Goal: Task Accomplishment & Management: Complete application form

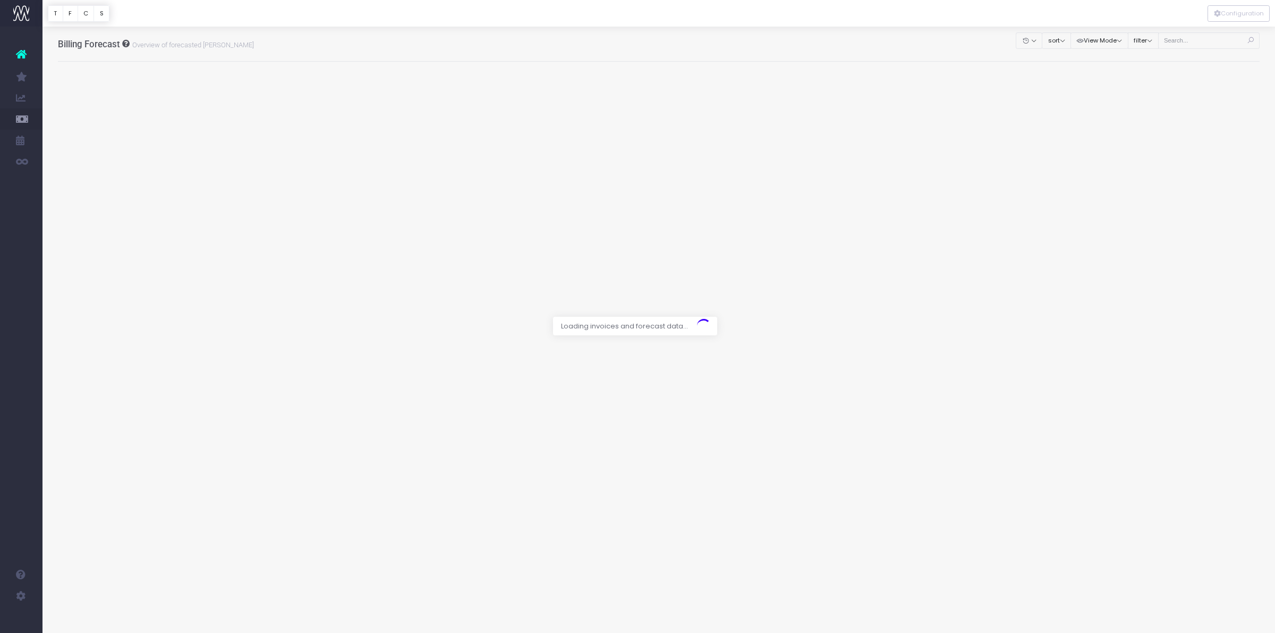
click at [1196, 41] on div at bounding box center [637, 316] width 1275 height 633
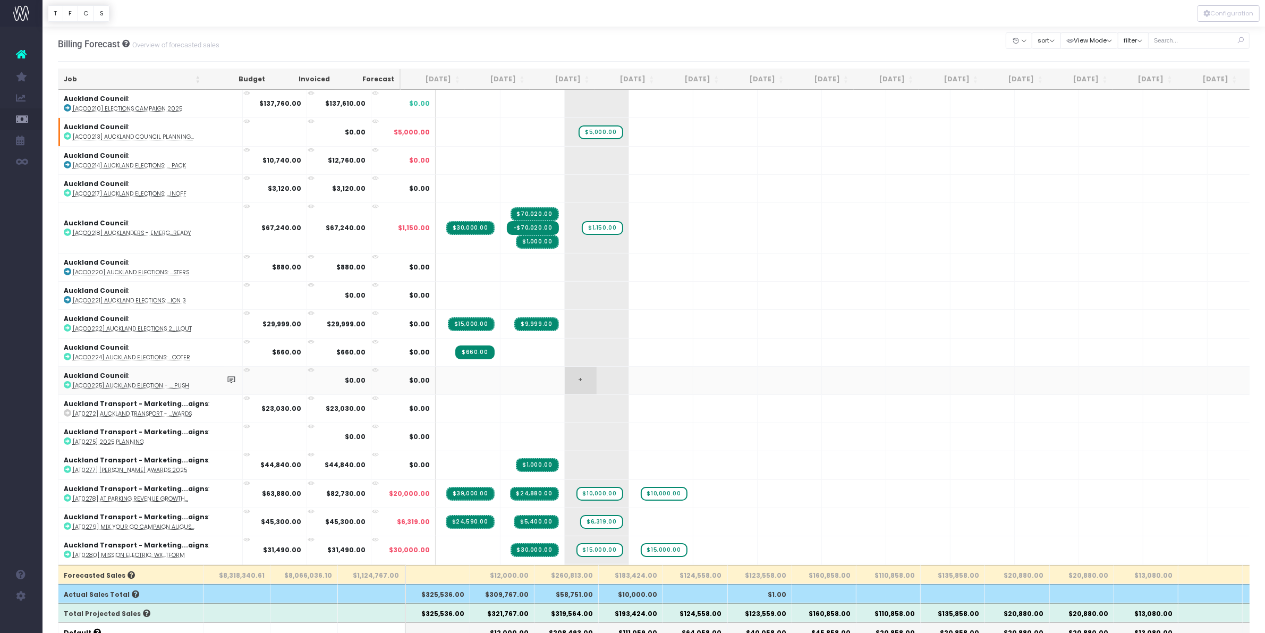
click at [565, 380] on span "+" at bounding box center [581, 381] width 32 height 28
type input "780"
click at [579, 133] on span "$5,000.00" at bounding box center [601, 132] width 44 height 14
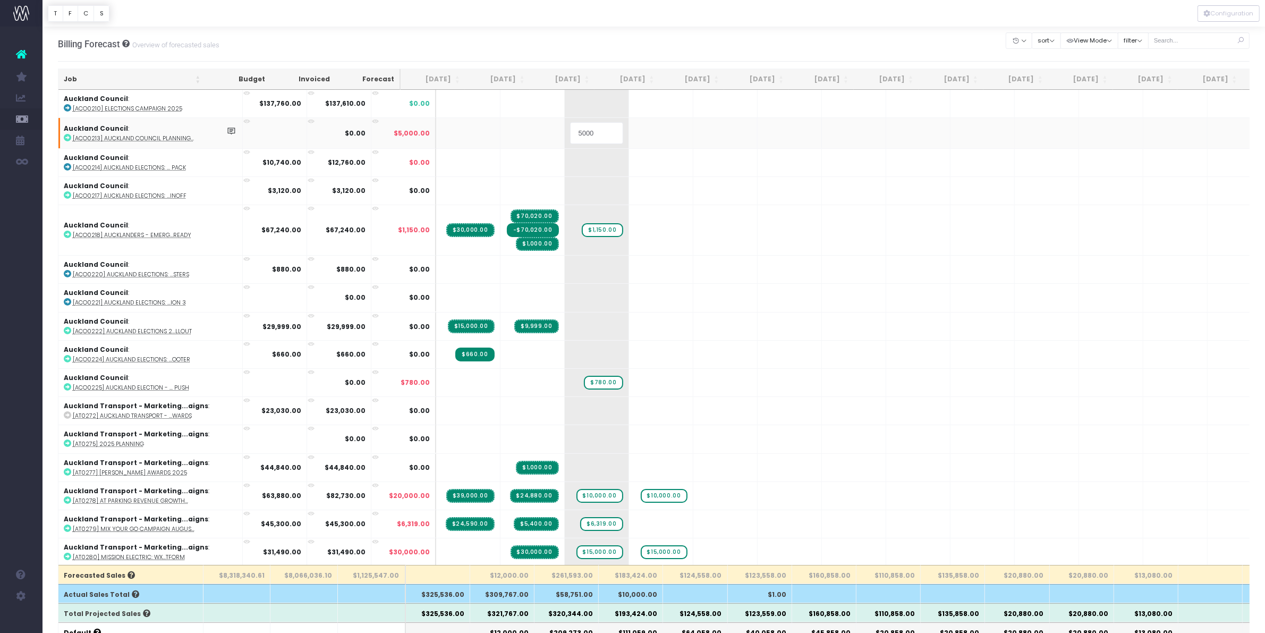
type input "0"
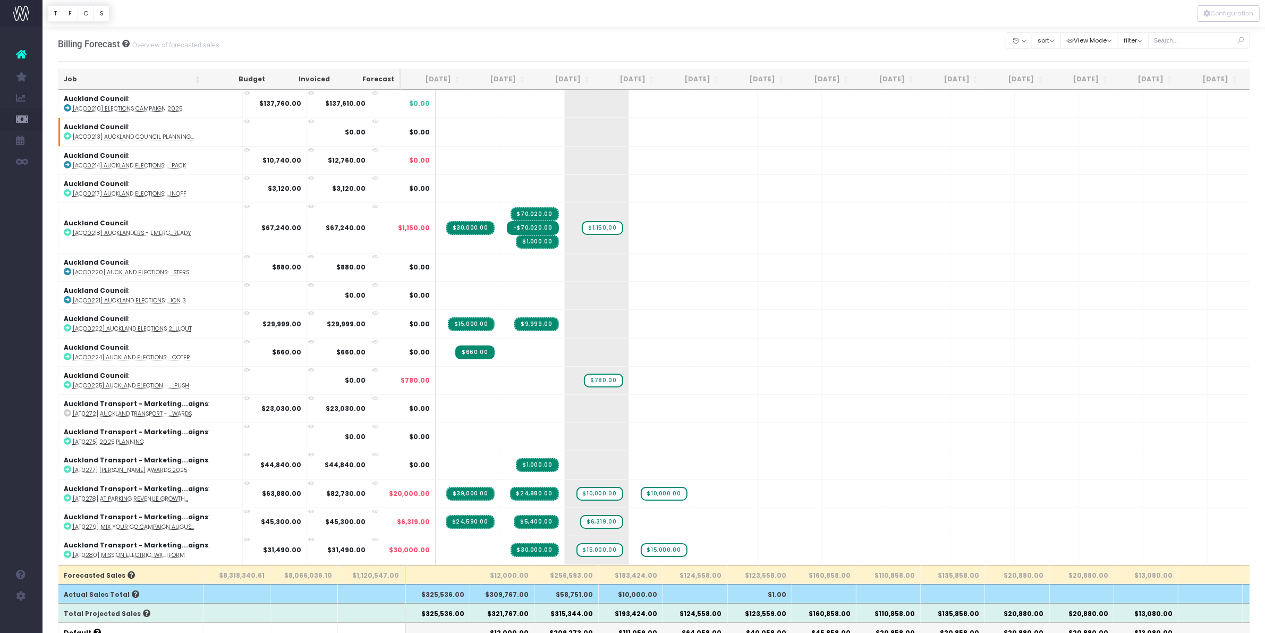
click at [584, 378] on span "$780.00" at bounding box center [603, 380] width 39 height 14
type input "690"
click at [565, 102] on span "+" at bounding box center [581, 104] width 32 height 28
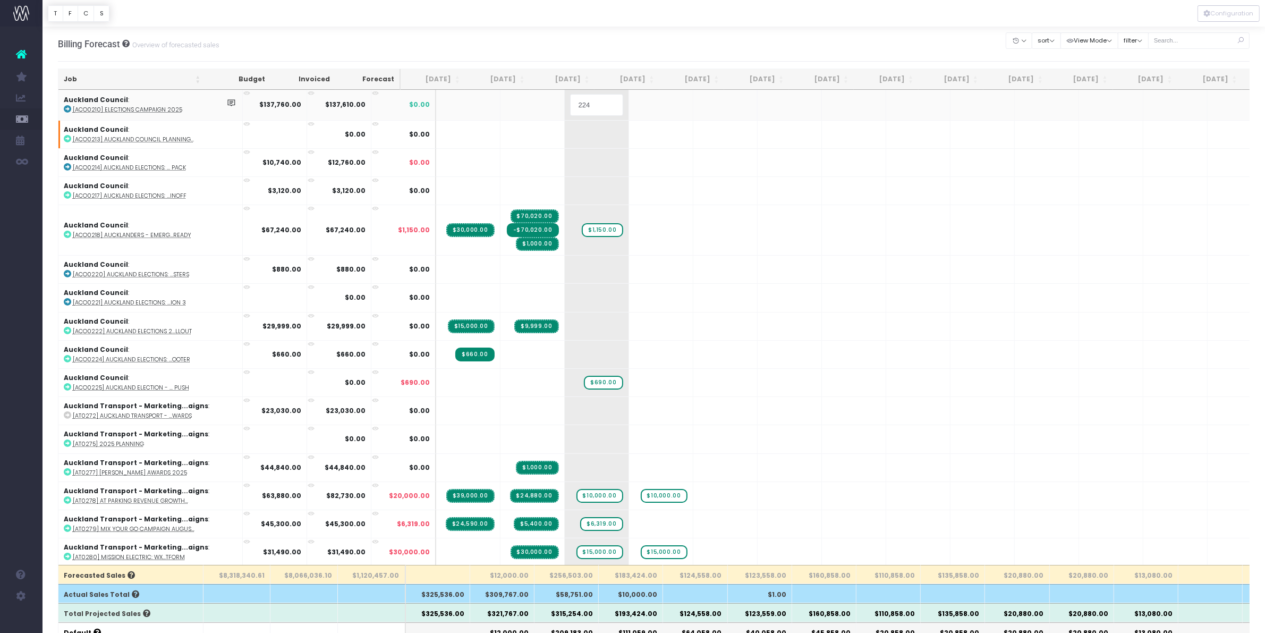
type input "2240"
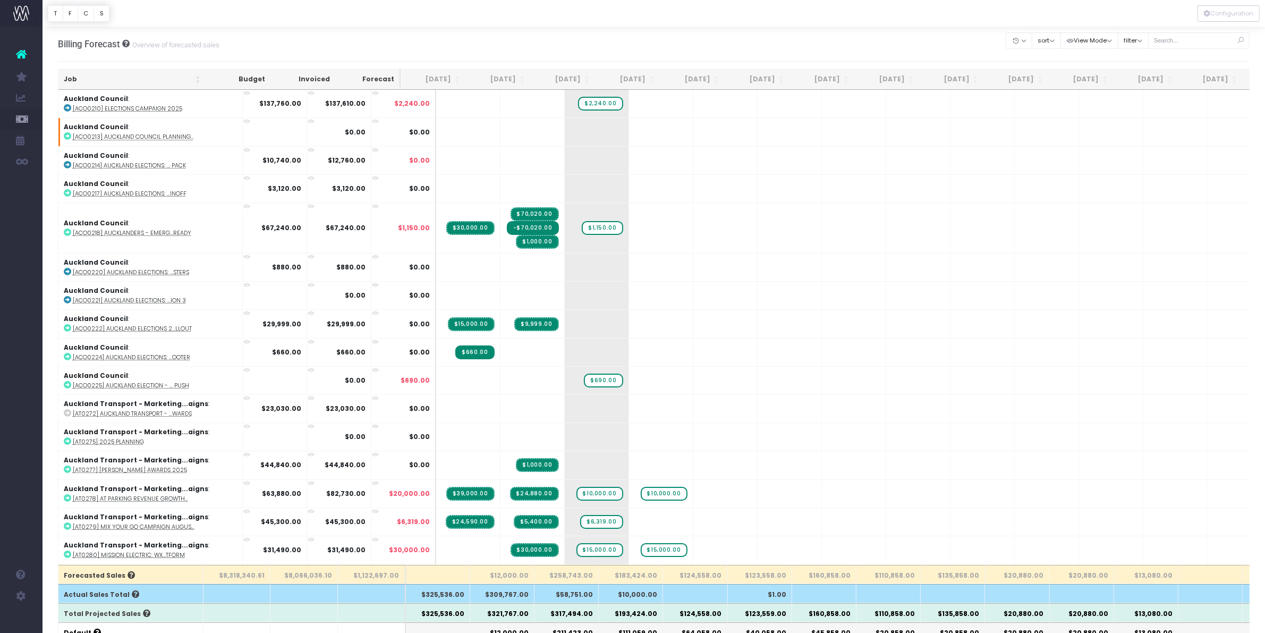
click at [1189, 48] on div at bounding box center [1199, 41] width 102 height 22
click at [1179, 33] on input "text" at bounding box center [1199, 40] width 102 height 16
type input "kora"
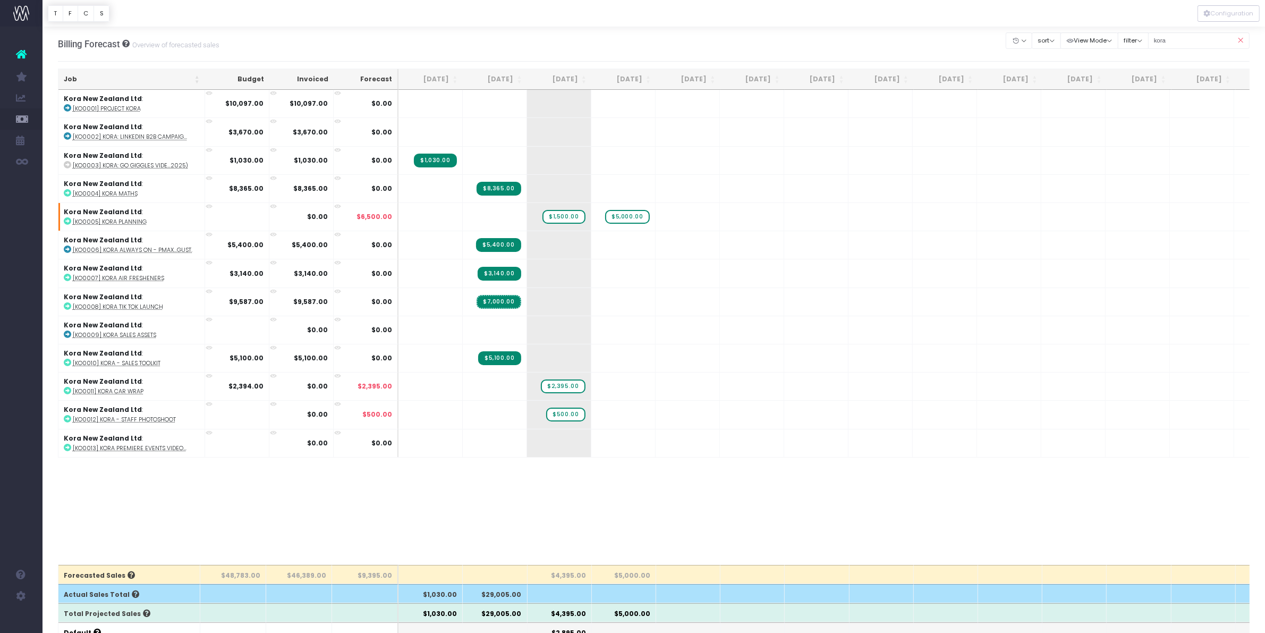
click at [1244, 40] on icon at bounding box center [1240, 41] width 19 height 22
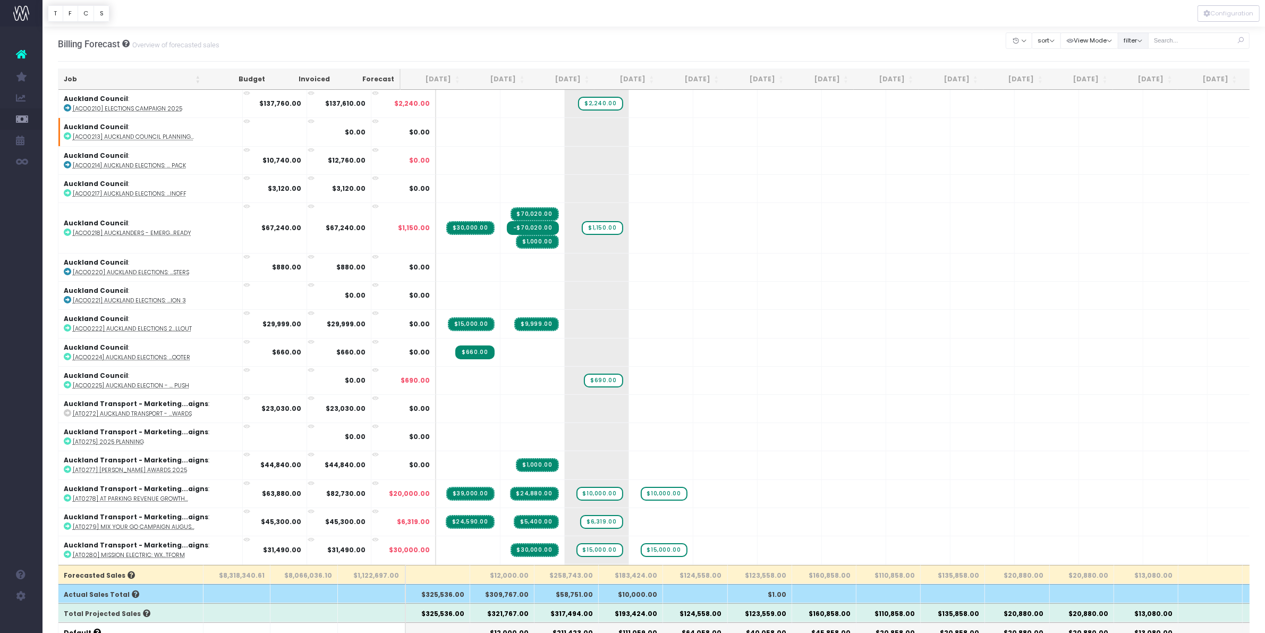
click at [1130, 38] on button "filter" at bounding box center [1133, 40] width 31 height 16
click at [1149, 78] on div "All" at bounding box center [1164, 74] width 92 height 17
click at [1138, 72] on label "All" at bounding box center [1139, 72] width 23 height 8
click at [1144, 72] on input "All" at bounding box center [1147, 71] width 7 height 7
checkbox input "false"
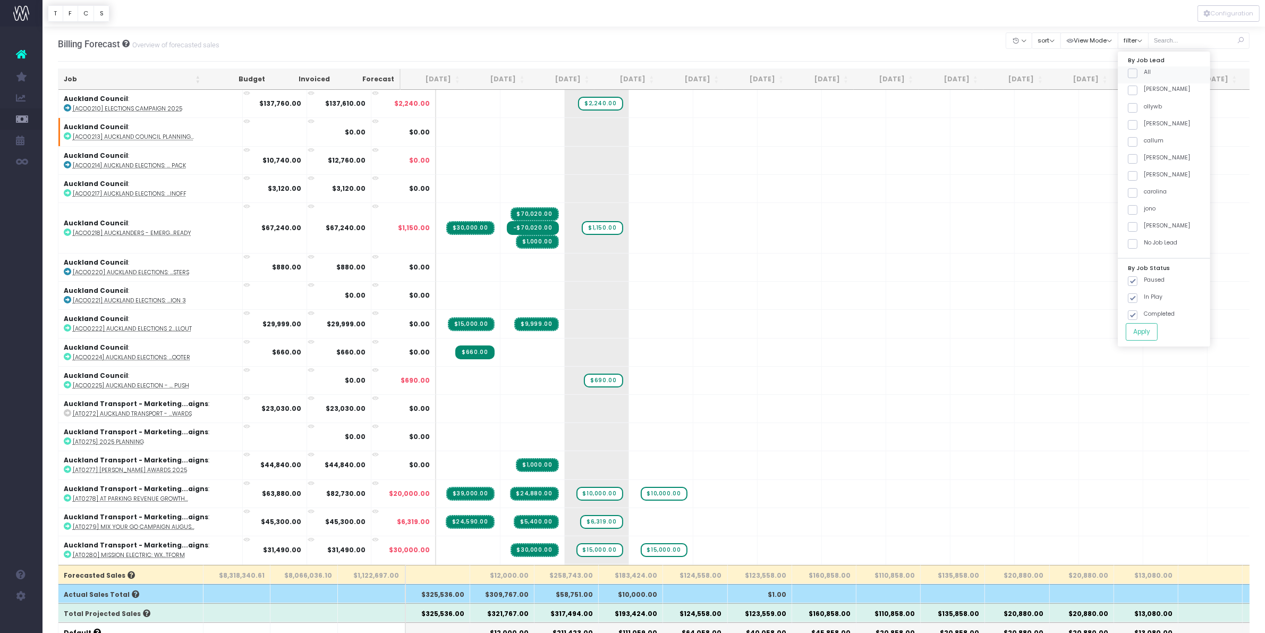
checkbox input "false"
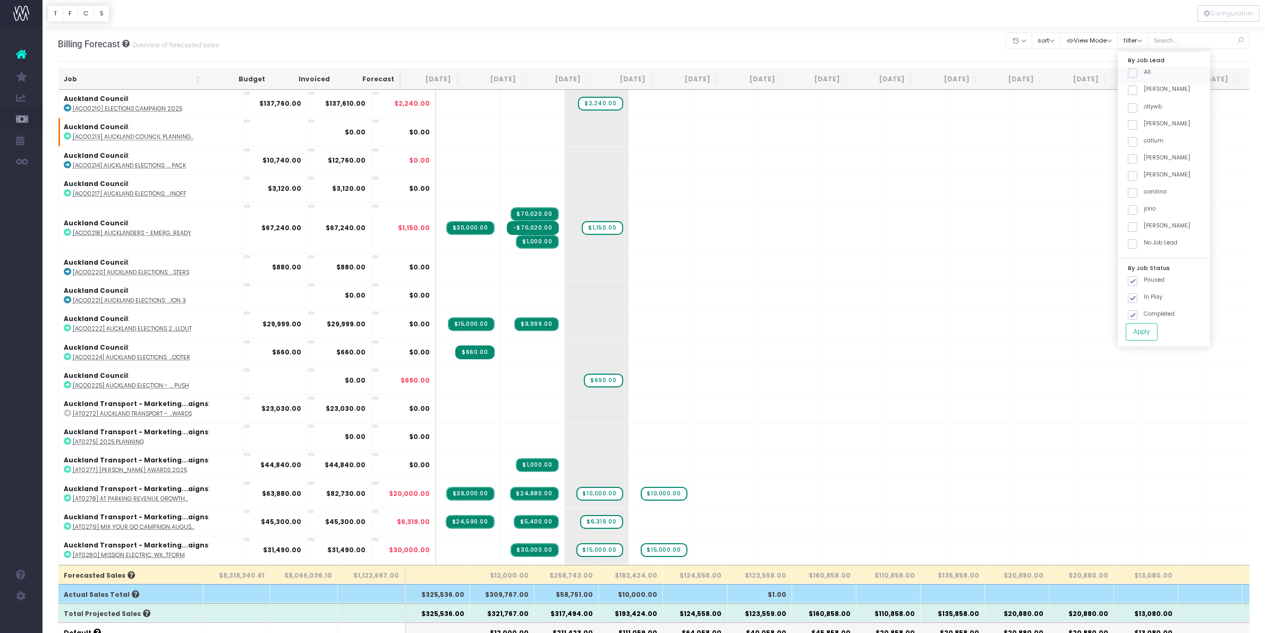
checkbox input "false"
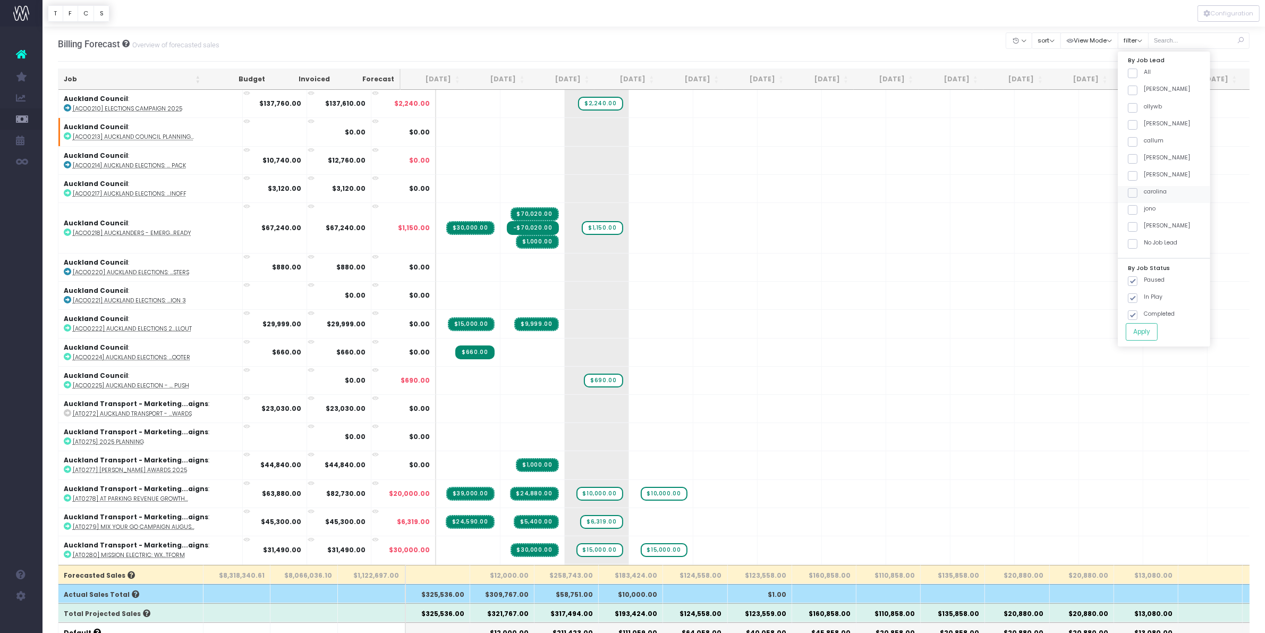
click at [1166, 192] on div "carolina" at bounding box center [1164, 194] width 92 height 17
click at [1134, 195] on div "carolina" at bounding box center [1164, 194] width 92 height 17
click at [1129, 192] on span at bounding box center [1133, 193] width 10 height 10
click at [1144, 192] on input "carolina" at bounding box center [1147, 191] width 7 height 7
checkbox input "true"
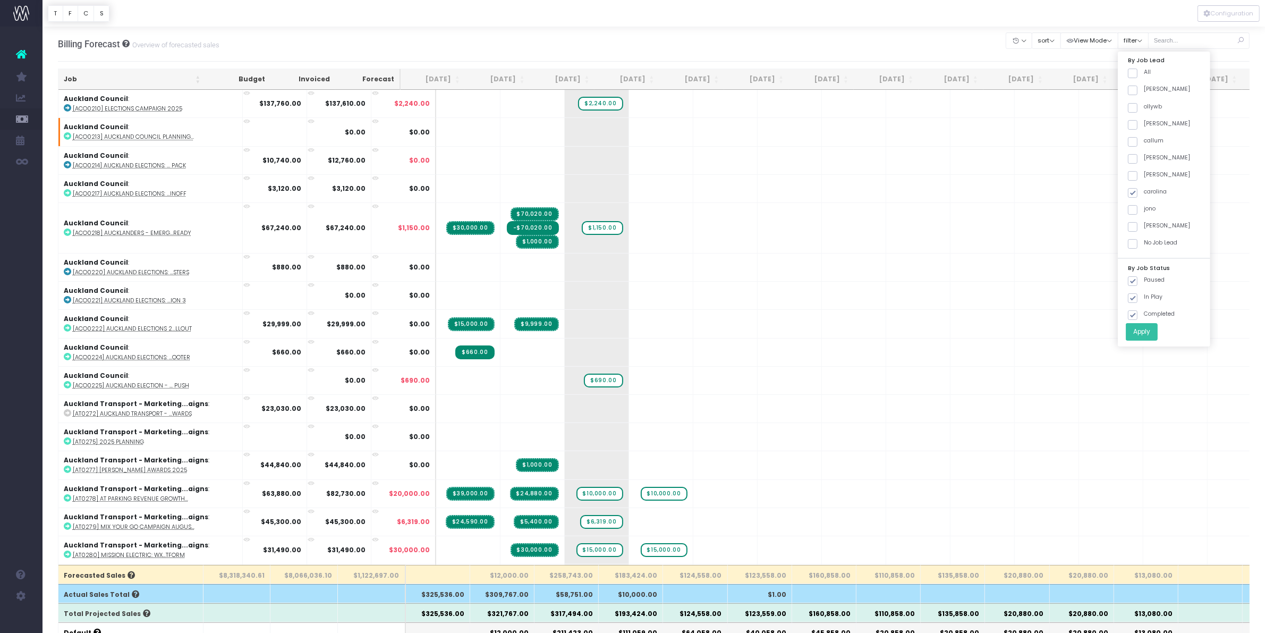
click at [1143, 328] on button "Apply" at bounding box center [1142, 332] width 32 height 18
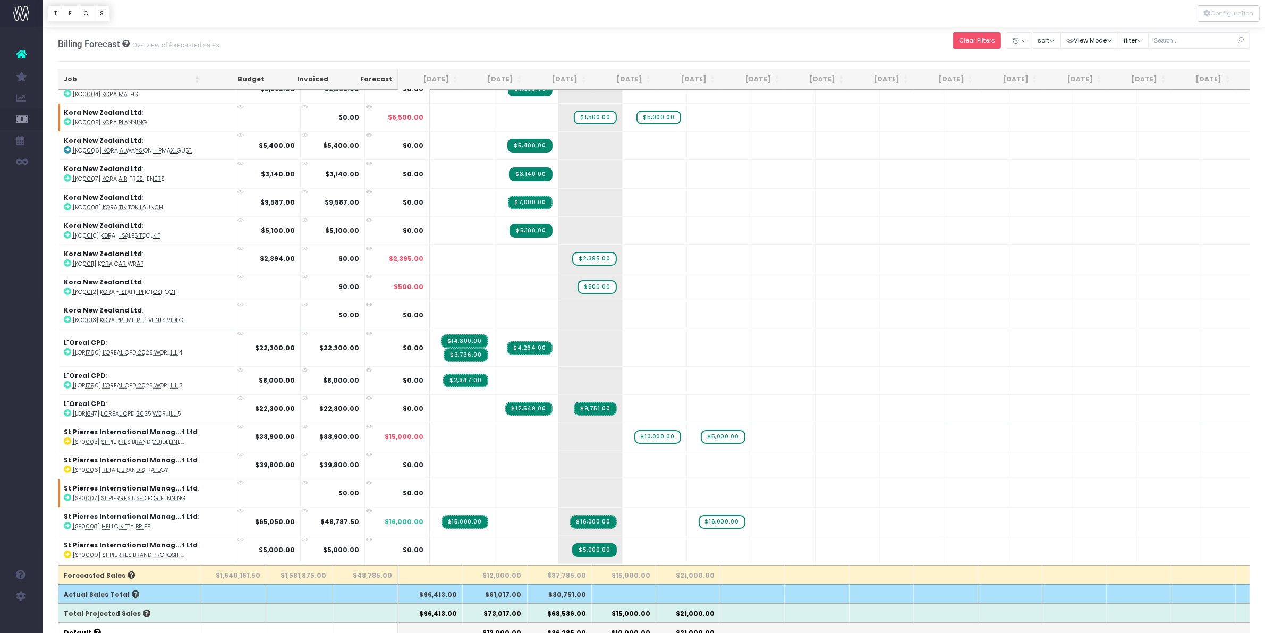
click at [968, 38] on button "Clear Filters" at bounding box center [977, 40] width 48 height 16
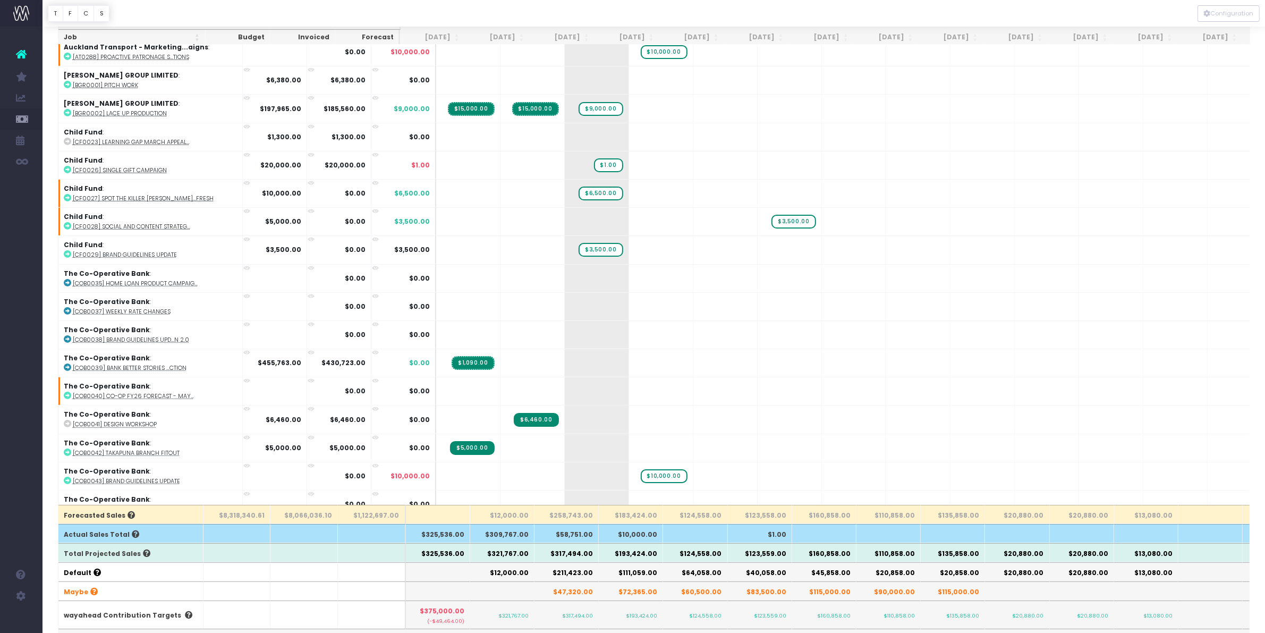
scroll to position [133, 0]
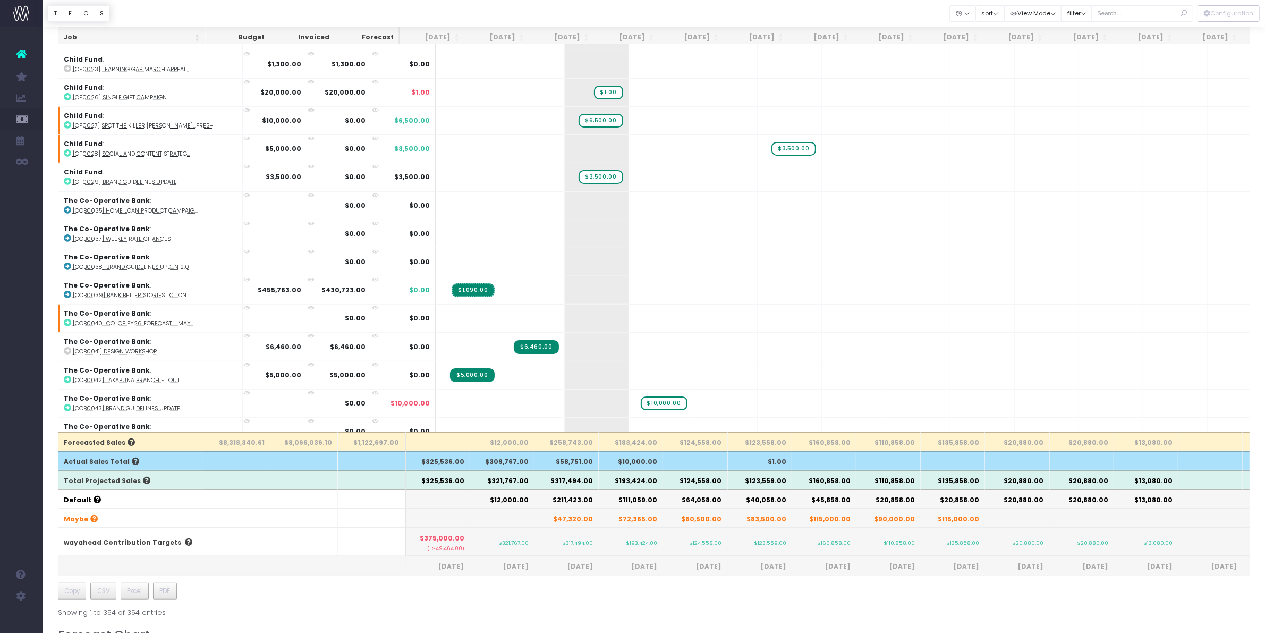
click at [572, 475] on th "$317,494.00" at bounding box center [566, 479] width 64 height 19
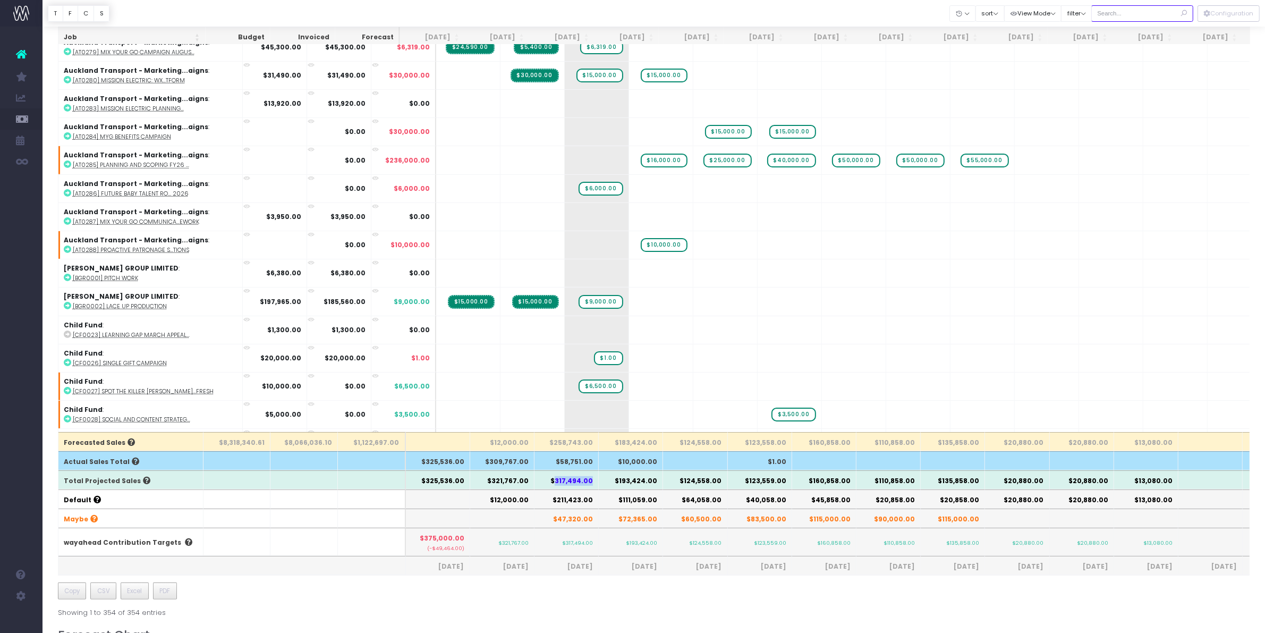
click at [1123, 18] on input "text" at bounding box center [1142, 13] width 102 height 16
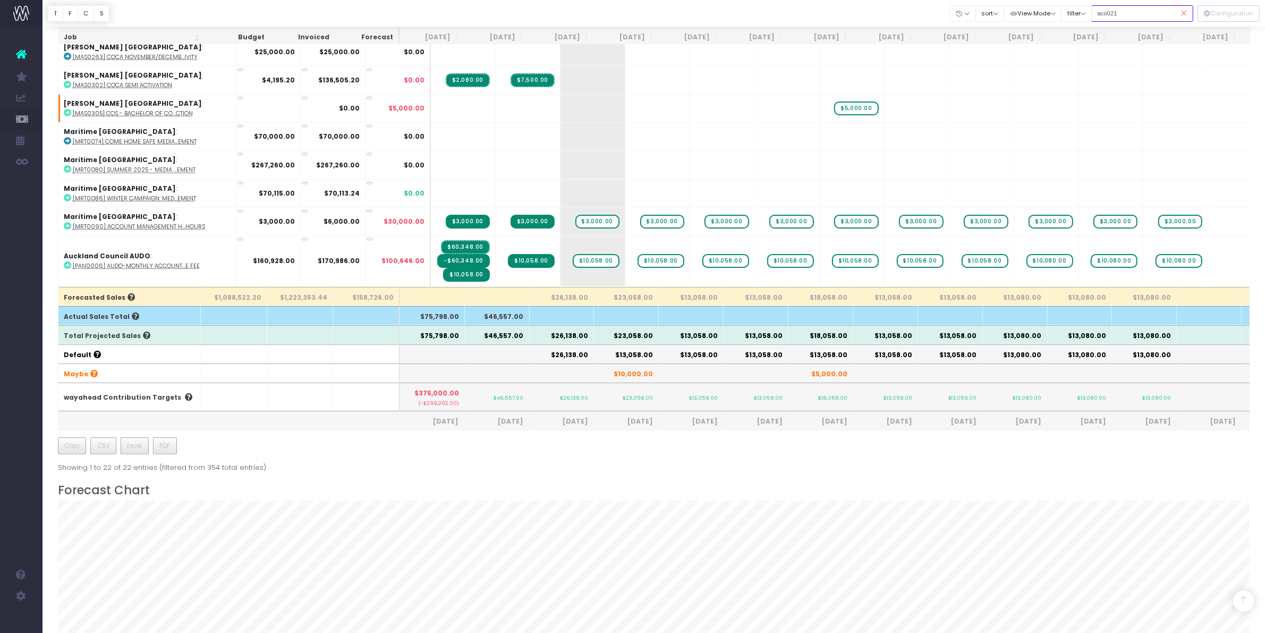
scroll to position [197, 0]
type input "aco0210"
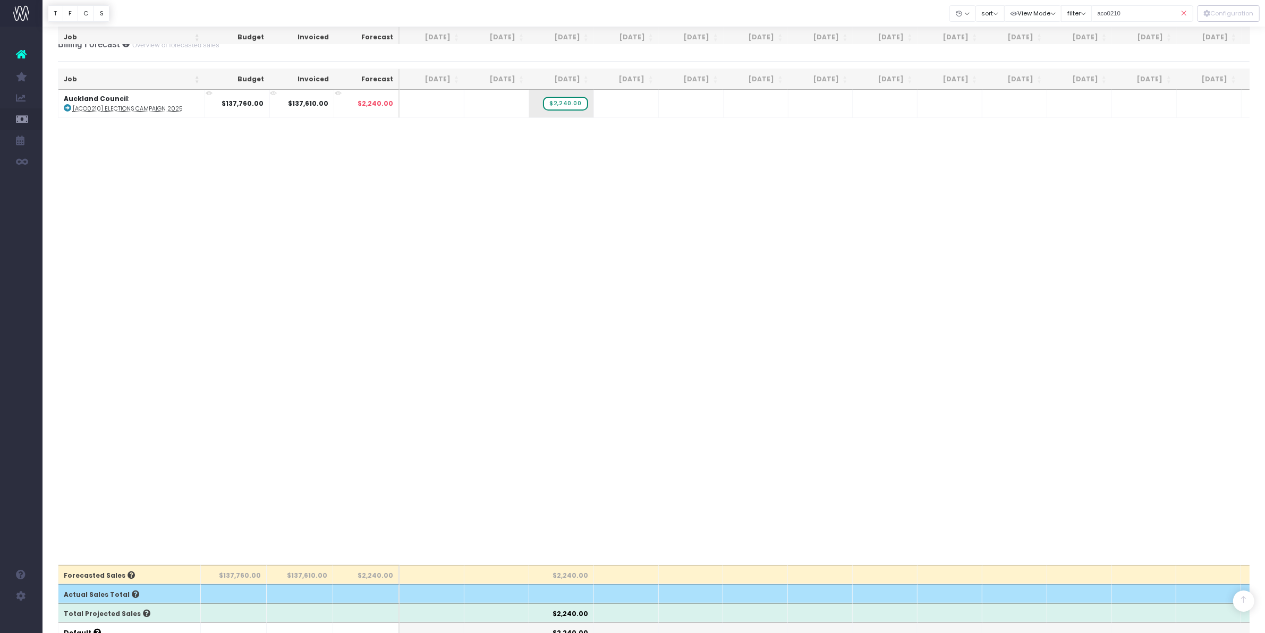
scroll to position [0, 0]
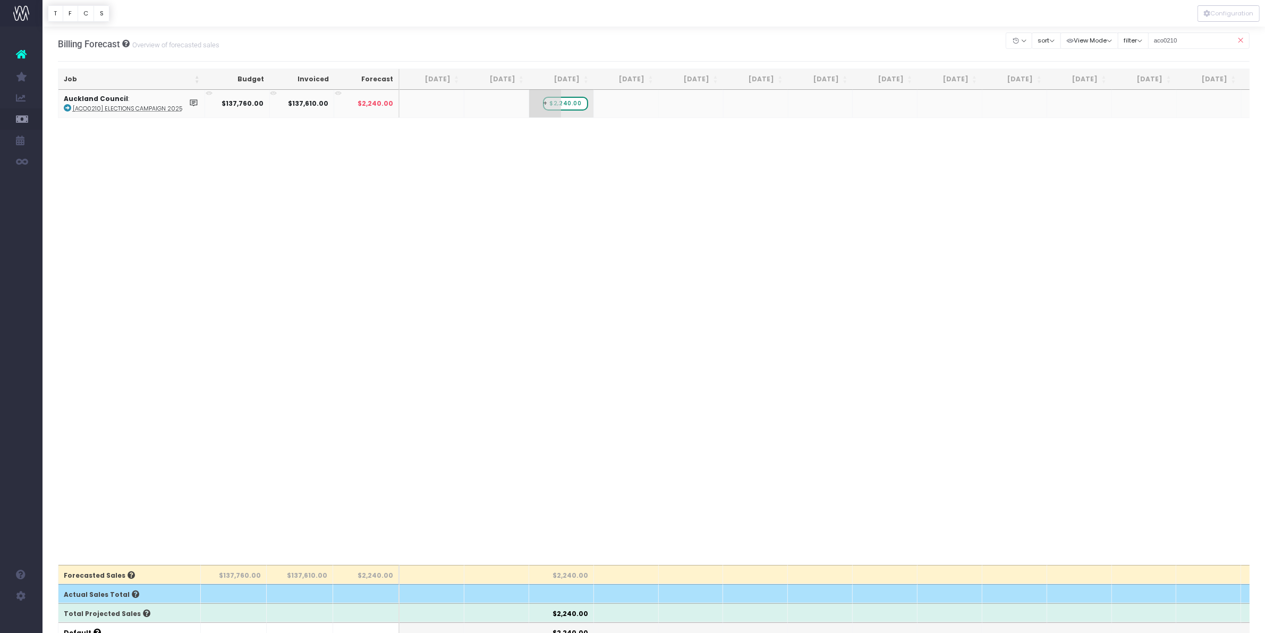
click at [568, 104] on span "$2,240.00" at bounding box center [565, 104] width 45 height 14
type input "1240"
click at [795, 272] on body "Oh my... this is bad. wayahead wasn't able to load this page. Please contact su…" at bounding box center [632, 316] width 1265 height 633
drag, startPoint x: 1195, startPoint y: 41, endPoint x: 1133, endPoint y: 39, distance: 62.7
click at [1133, 39] on div "Clear Filters Hide Jul 2025 Aug 2025 Sep 2025 Oct 2025 Nov 2025 Dec 2025 Jan 20…" at bounding box center [1127, 41] width 243 height 22
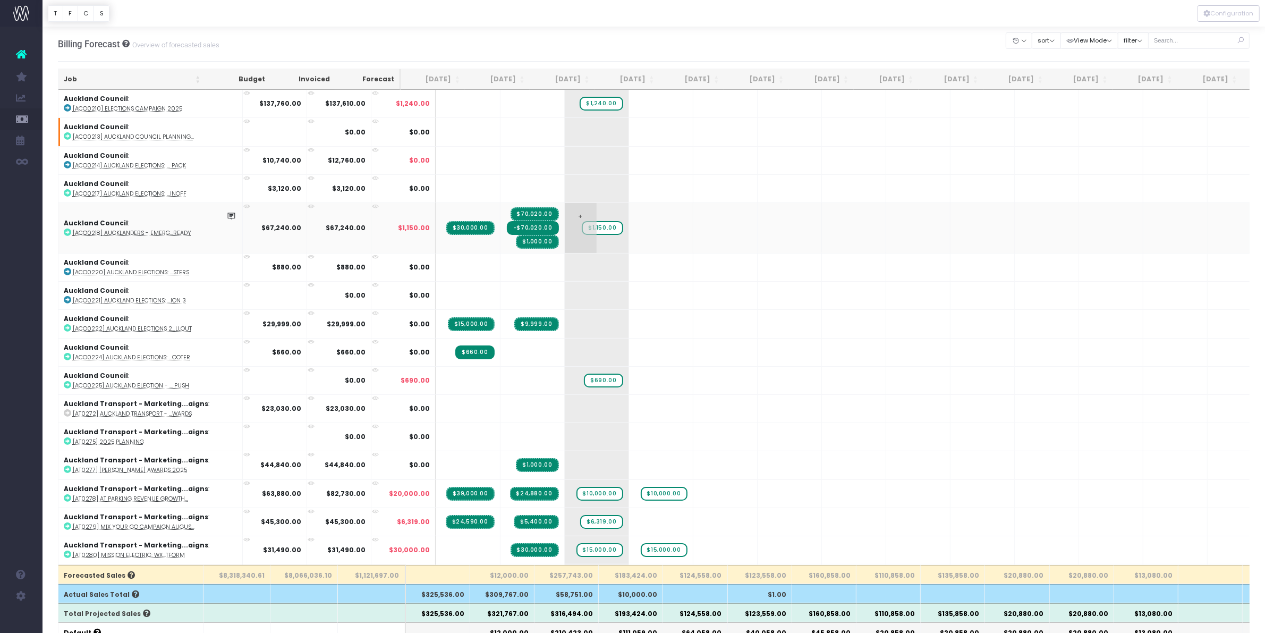
click at [582, 227] on span "$1,150.00" at bounding box center [602, 228] width 41 height 14
click at [755, 19] on div at bounding box center [653, 13] width 1222 height 27
click at [582, 229] on span "$1,150.00" at bounding box center [602, 228] width 41 height 14
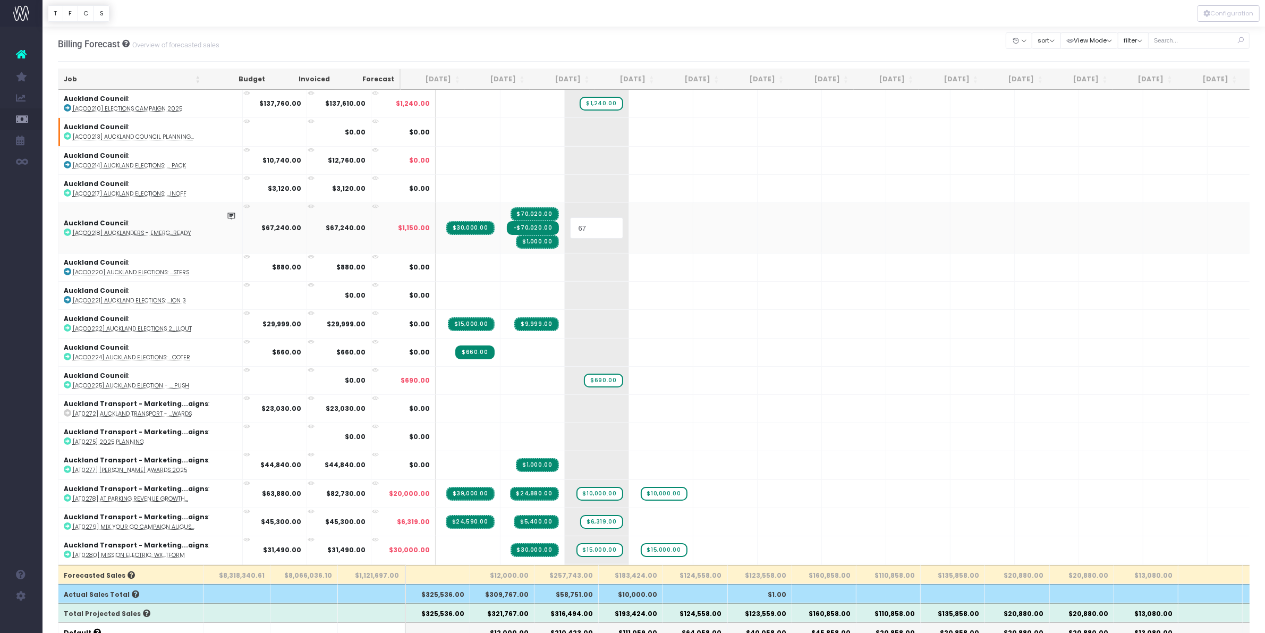
type input "675"
click at [1169, 33] on input "text" at bounding box center [1199, 40] width 102 height 16
type input "kor"
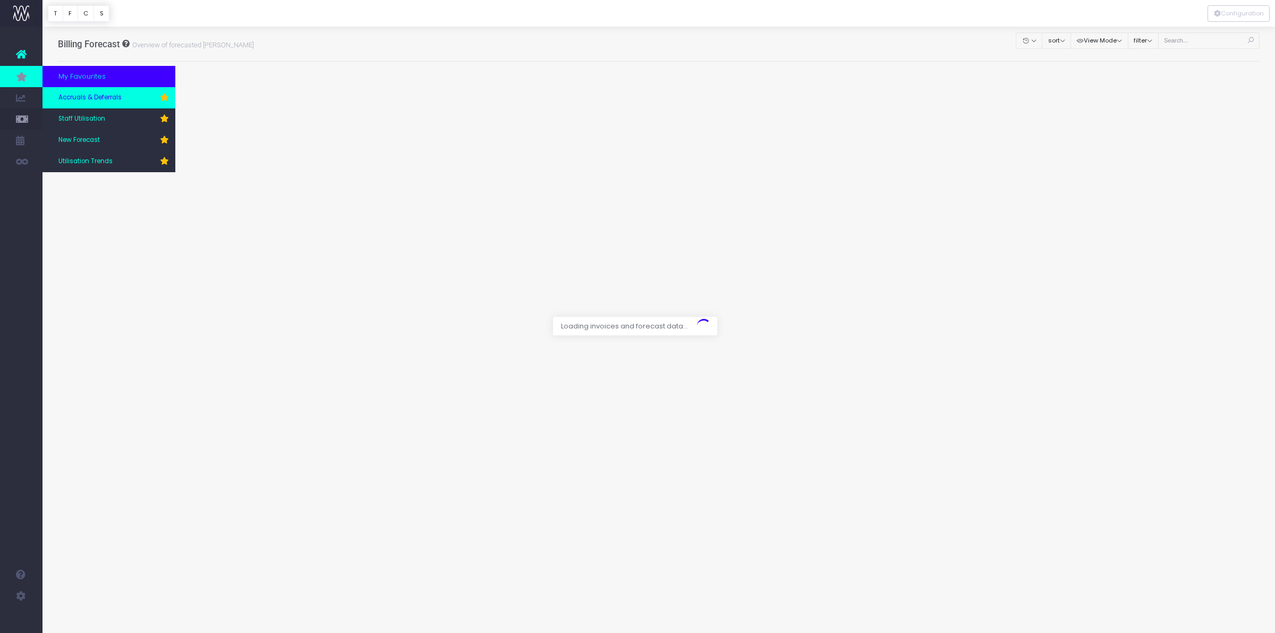
click at [89, 101] on span "Accruals & Deferrals" at bounding box center [89, 98] width 63 height 10
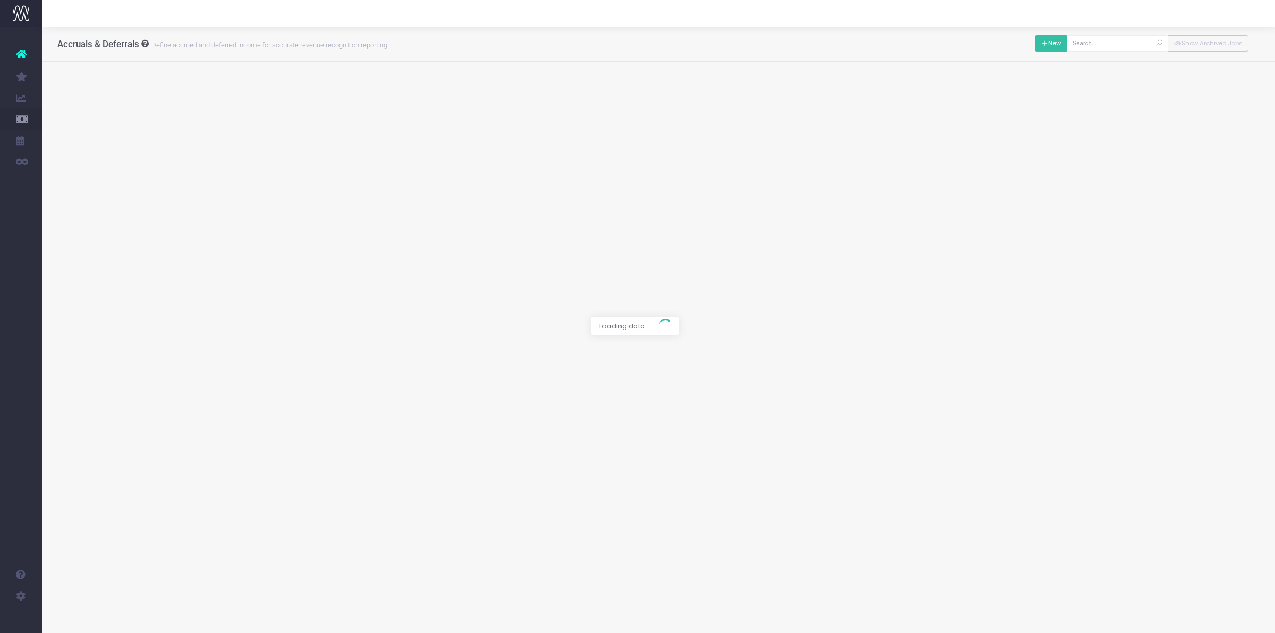
click at [1042, 37] on button "New" at bounding box center [1051, 43] width 32 height 16
click at [416, 91] on div at bounding box center [637, 316] width 1275 height 633
click at [412, 91] on div at bounding box center [637, 316] width 1275 height 633
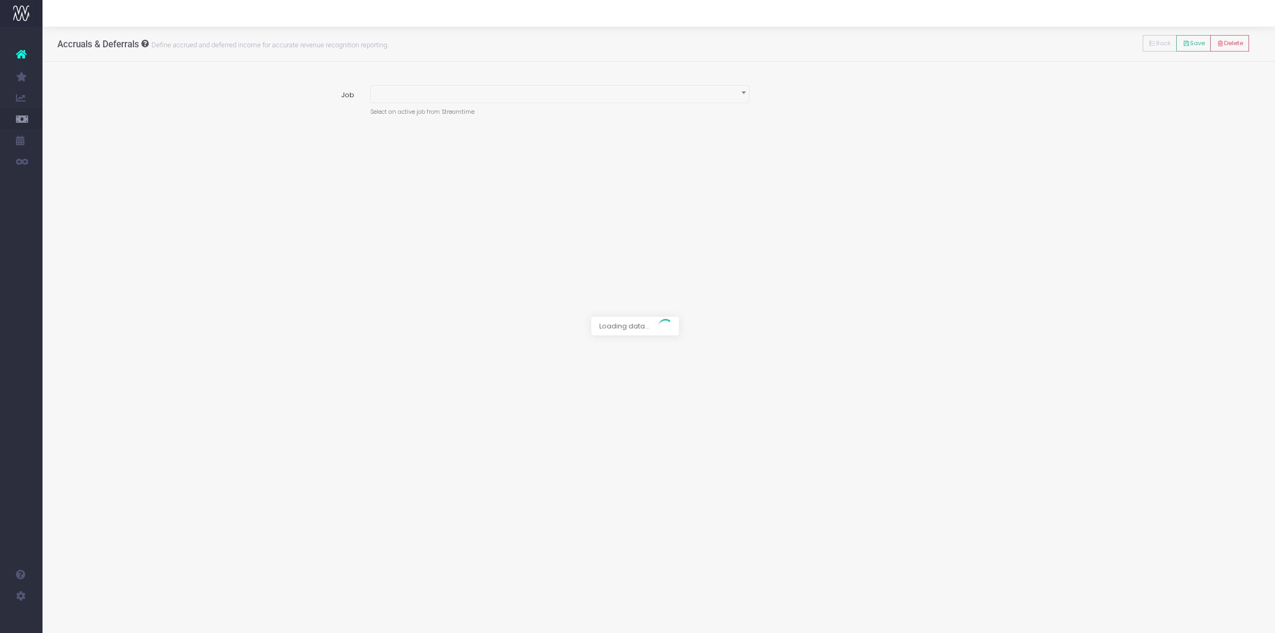
click at [412, 91] on div at bounding box center [637, 316] width 1275 height 633
click at [411, 91] on div at bounding box center [637, 316] width 1275 height 633
click at [404, 96] on span at bounding box center [560, 93] width 378 height 15
type input "ko0006"
select select "1917341"
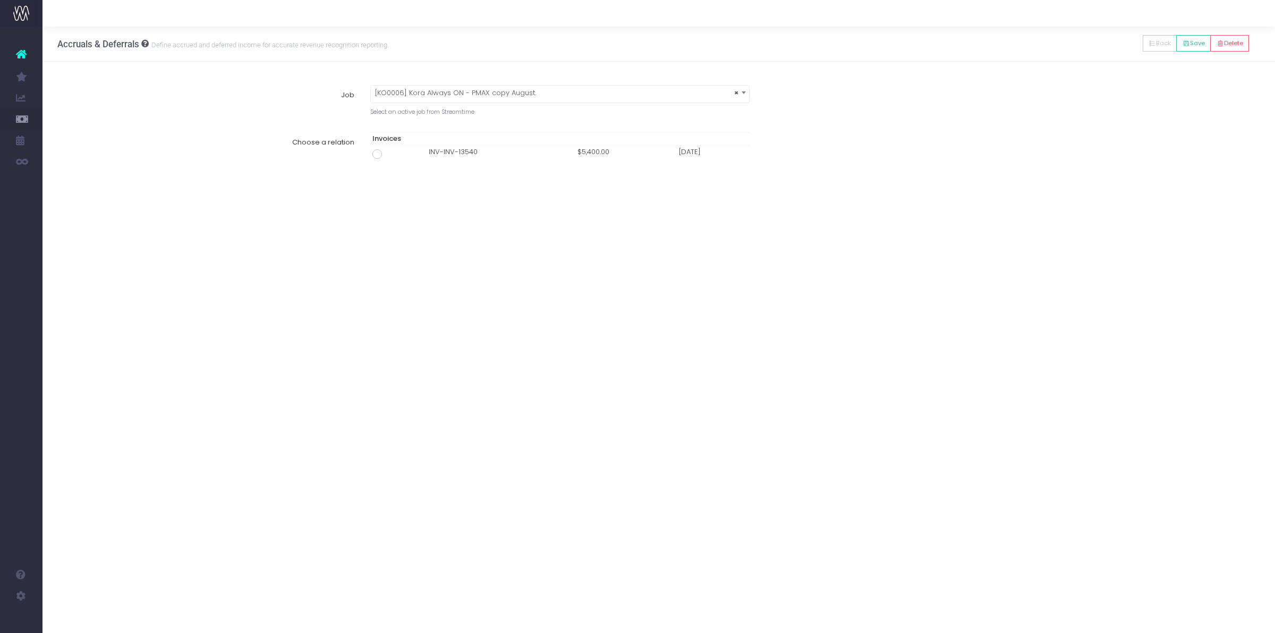
click at [378, 155] on span at bounding box center [377, 154] width 10 height 10
click at [388, 155] on input "radio" at bounding box center [391, 152] width 7 height 7
type input "Invoice INV-INV-13540 / 31 Aug 25 / $5,400.00"
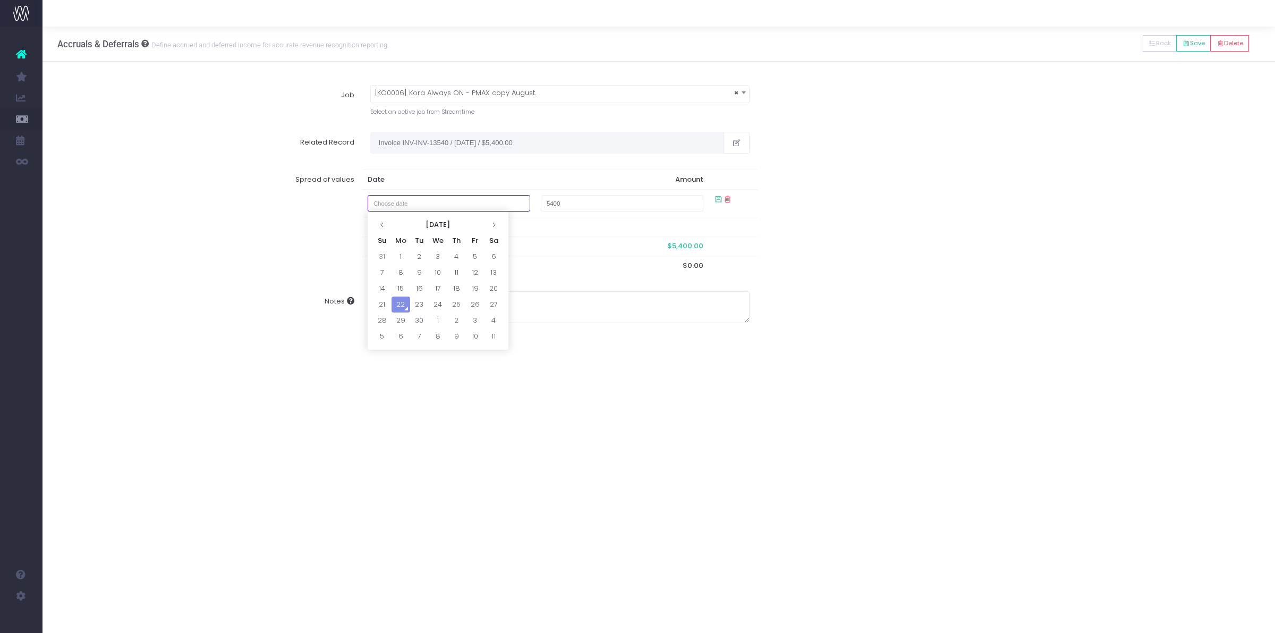
click at [415, 200] on input "text" at bounding box center [449, 203] width 163 height 16
click at [403, 249] on td "1" at bounding box center [401, 257] width 19 height 16
type input "September 1, 2025"
type input "1800"
click at [481, 222] on input "text" at bounding box center [449, 224] width 163 height 16
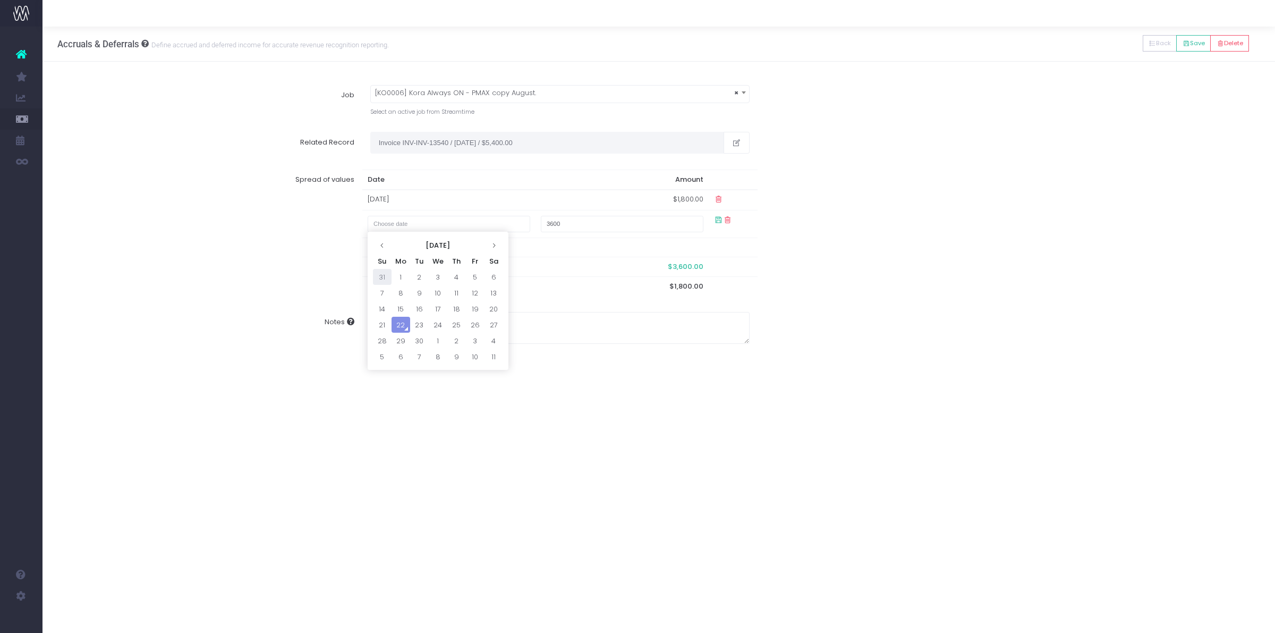
click at [378, 272] on td "31" at bounding box center [382, 277] width 19 height 16
type input "August 31, 2025"
click at [906, 205] on div "Spread of values Date Amount 31 Aug 2025 $3,600.00 01 Sep 2025 $1,800.00 Remain…" at bounding box center [659, 229] width 1218 height 136
click at [1184, 44] on icon at bounding box center [1186, 44] width 7 height 0
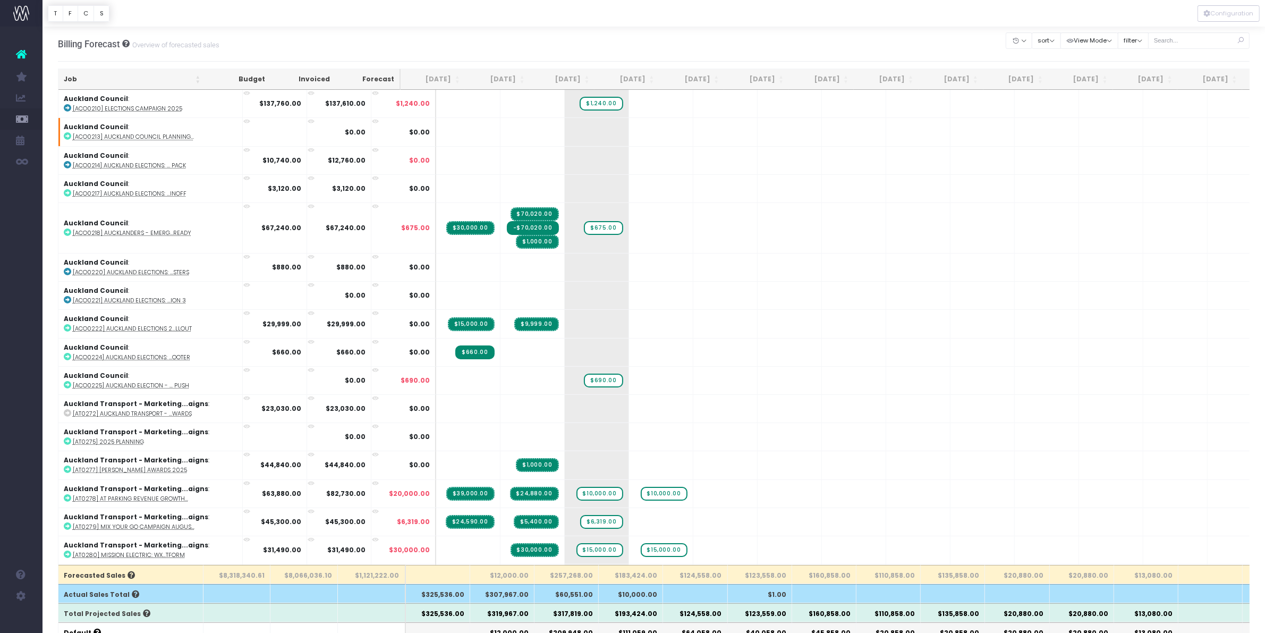
click at [569, 614] on th "$317,819.00" at bounding box center [566, 612] width 64 height 19
click at [601, 615] on th "$193,424.00" at bounding box center [631, 612] width 64 height 19
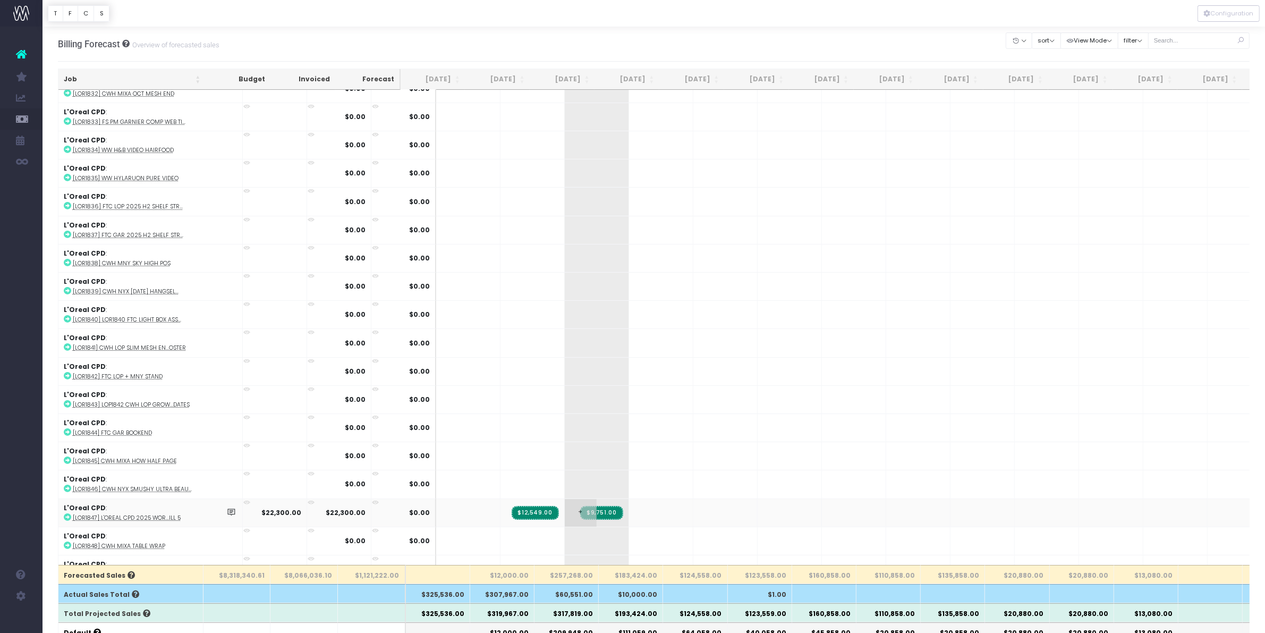
scroll to position [4980, 0]
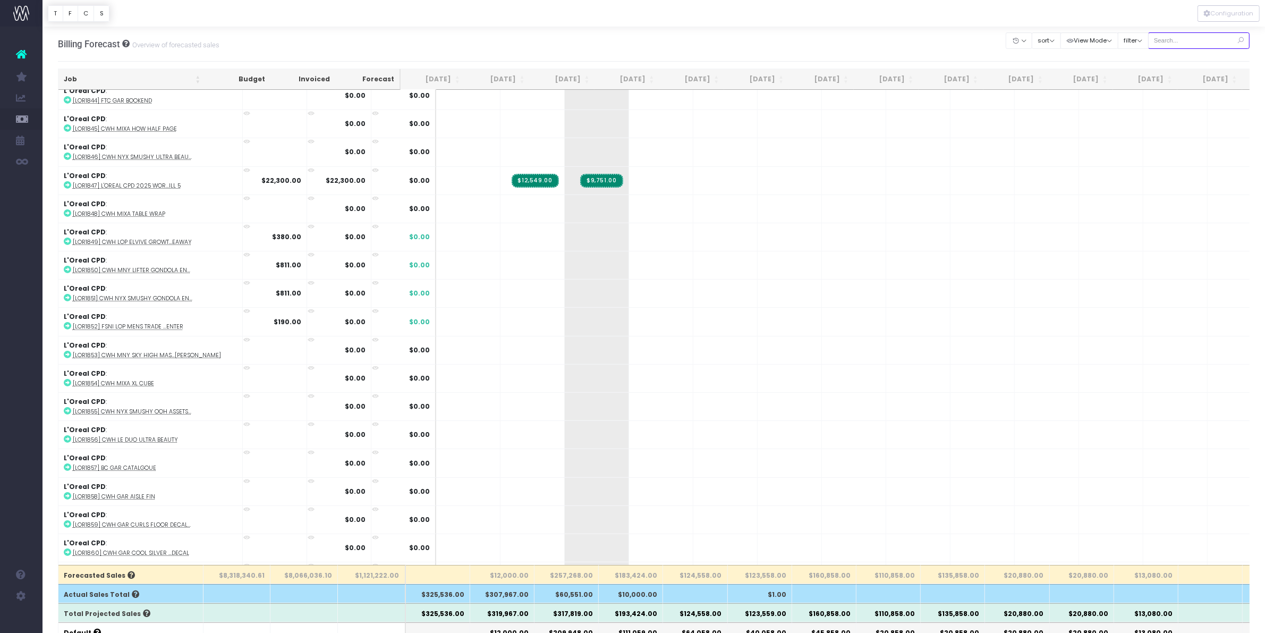
click at [1163, 41] on input "text" at bounding box center [1199, 40] width 102 height 16
type input "epic"
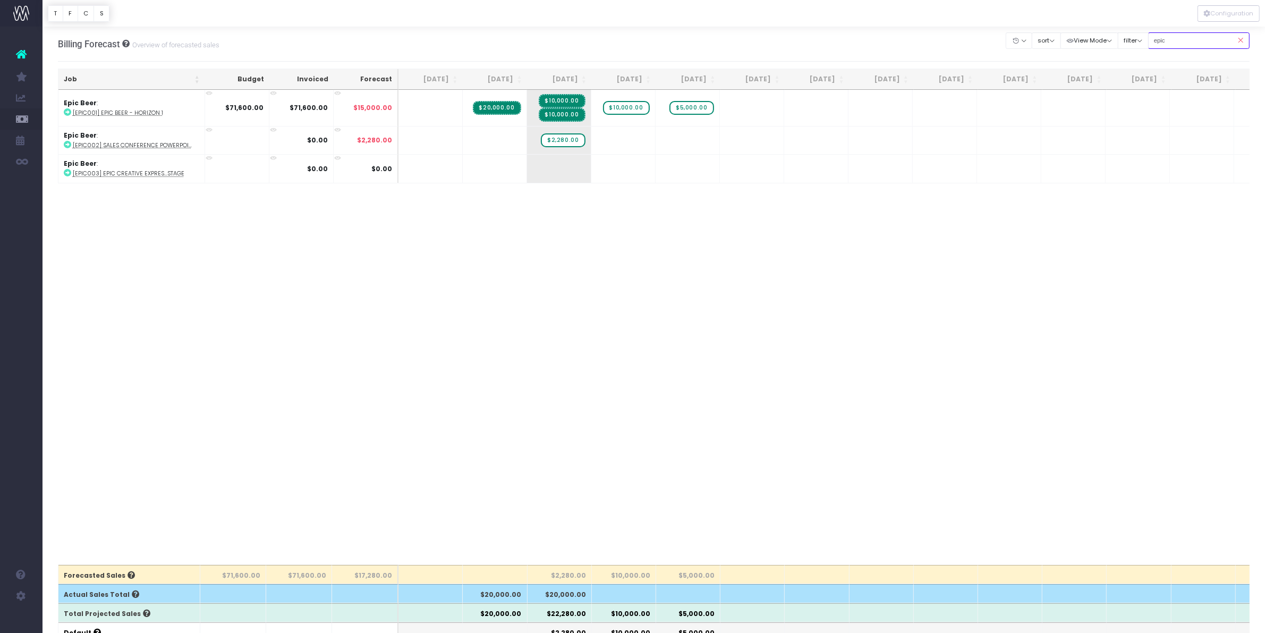
scroll to position [0, 0]
drag, startPoint x: 1239, startPoint y: 41, endPoint x: 1167, endPoint y: 41, distance: 72.8
click at [1239, 41] on icon at bounding box center [1240, 41] width 19 height 22
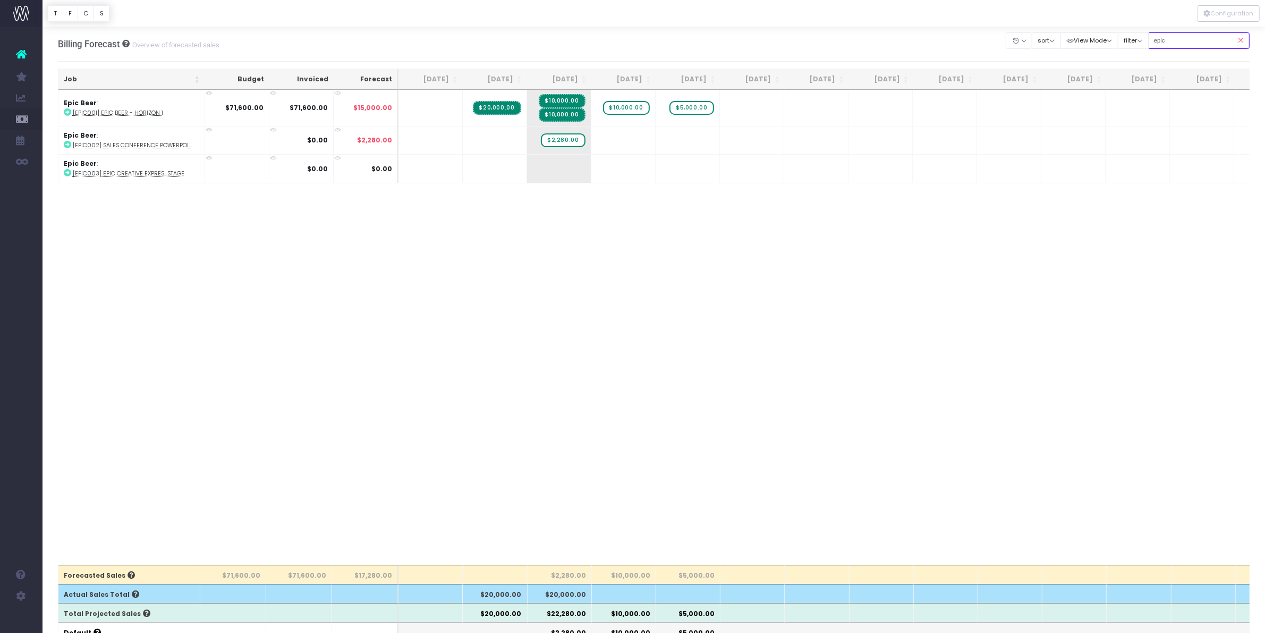
click at [1181, 41] on input "epic" at bounding box center [1199, 40] width 102 height 16
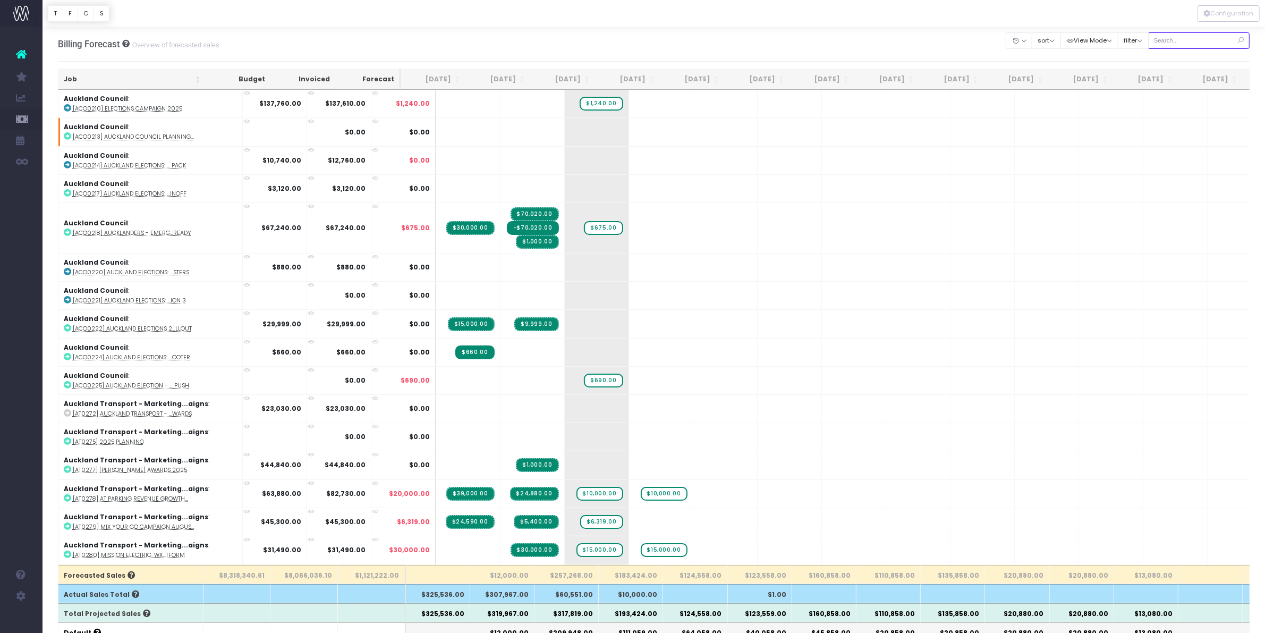
click at [1167, 41] on input "text" at bounding box center [1199, 40] width 102 height 16
drag, startPoint x: 1167, startPoint y: 41, endPoint x: 1268, endPoint y: 94, distance: 114.3
click at [1166, 41] on input "text" at bounding box center [1199, 40] width 102 height 16
click at [1180, 36] on input "text" at bounding box center [1199, 40] width 102 height 16
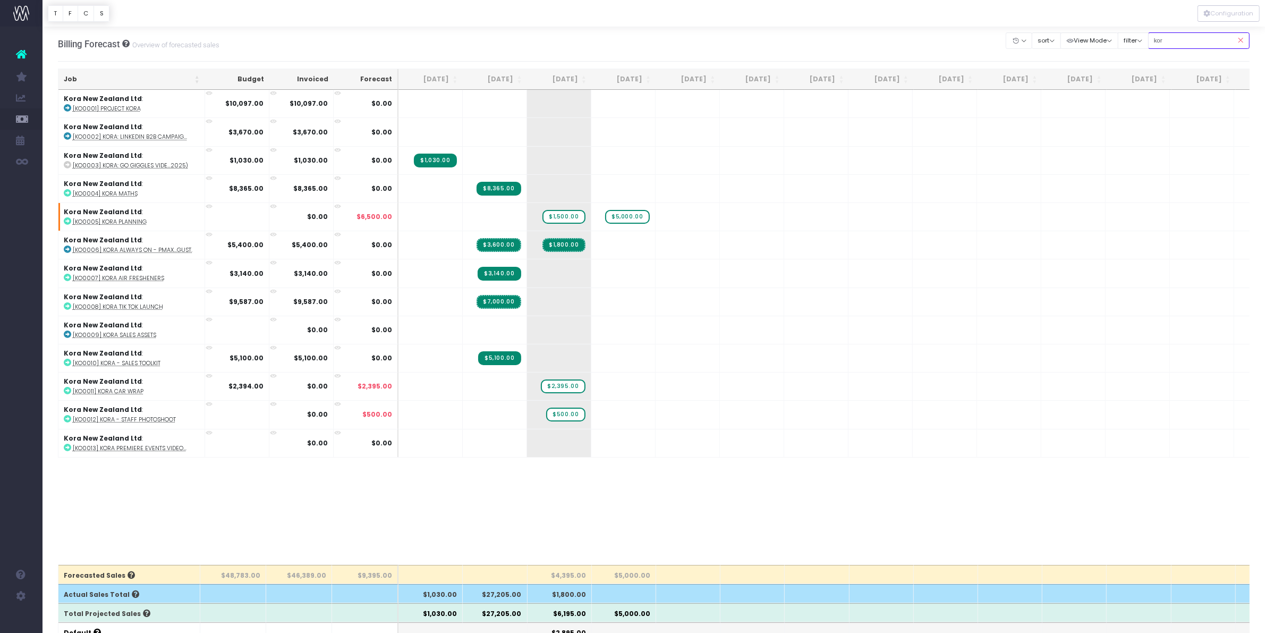
drag, startPoint x: 1188, startPoint y: 35, endPoint x: 1081, endPoint y: 54, distance: 109.0
click at [1082, 54] on div "Clear Filters Hide Jul 2025 Aug 2025 Sep 2025 Oct 2025 Nov 2025 Dec 2025 Jan 20…" at bounding box center [1127, 44] width 243 height 29
type input "fresh"
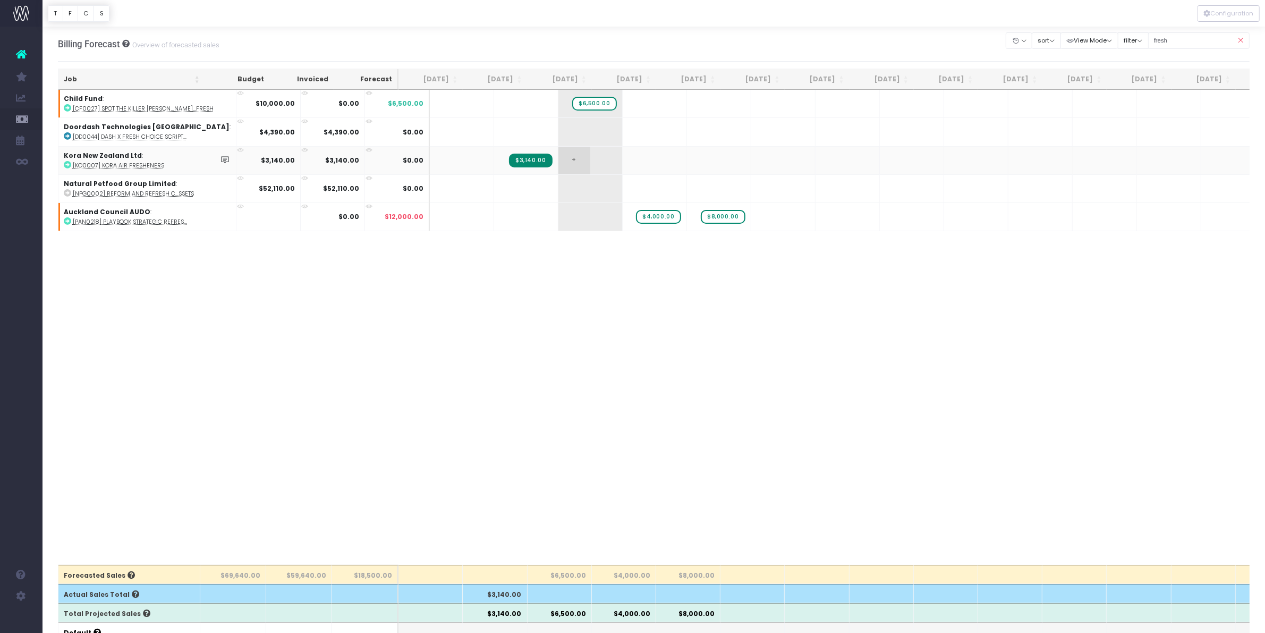
click at [558, 160] on span "+" at bounding box center [574, 161] width 32 height 28
click at [559, 323] on div "Job Budget Invoiced Forecast Jul 25 Aug 25 Sep 25 Oct 25 Nov 25 Dec 25 Jan 26 F…" at bounding box center [654, 327] width 1192 height 474
drag, startPoint x: 604, startPoint y: 356, endPoint x: 592, endPoint y: 324, distance: 34.4
click at [601, 349] on div "Job Budget Invoiced Forecast Jul 25 Aug 25 Sep 25 Oct 25 Nov 25 Dec 25 Jan 26 F…" at bounding box center [654, 327] width 1192 height 474
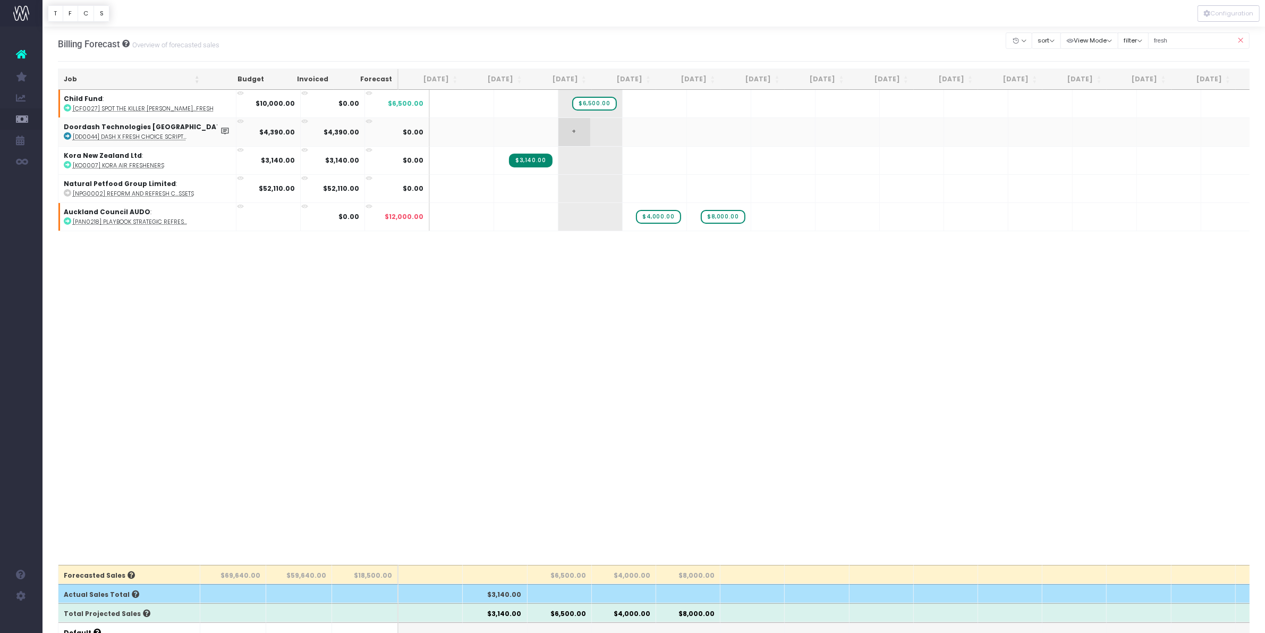
click at [558, 133] on span "+" at bounding box center [574, 132] width 32 height 28
type input "390"
click at [716, 362] on div at bounding box center [632, 316] width 1265 height 633
drag, startPoint x: 1169, startPoint y: 33, endPoint x: 1132, endPoint y: 36, distance: 37.3
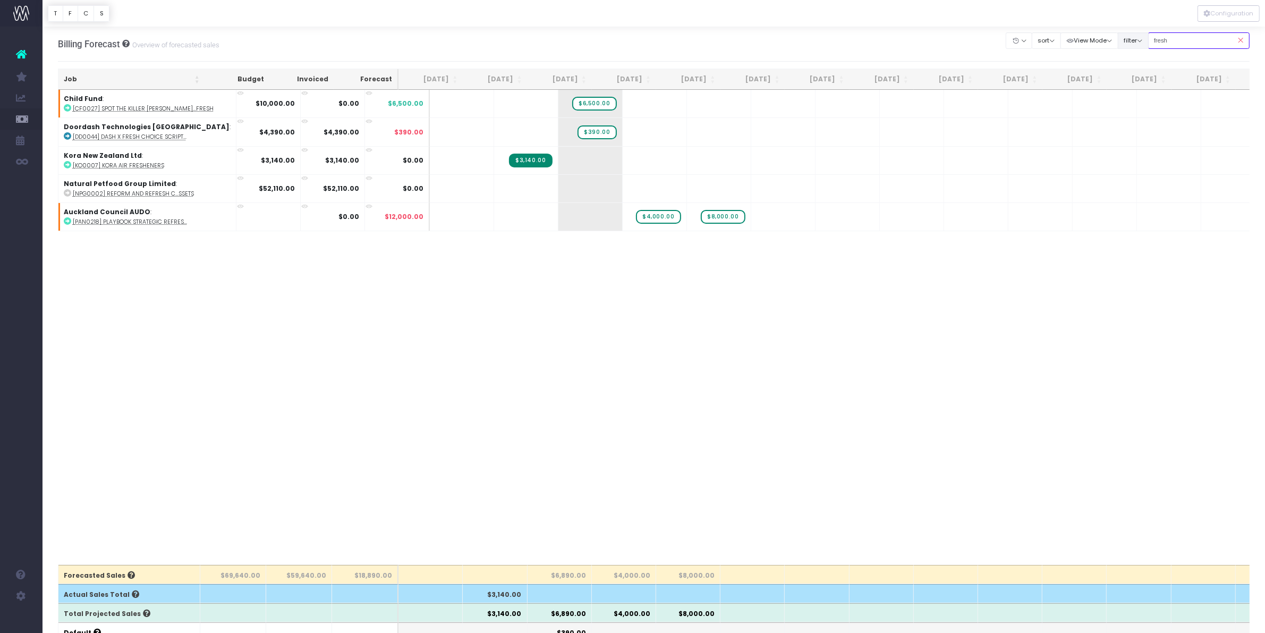
click at [1132, 36] on div "Clear Filters Hide Jul 2025 Aug 2025 Sep 2025 Oct 2025 Nov 2025 Dec 2025 Jan 20…" at bounding box center [1127, 41] width 243 height 22
type input "bris"
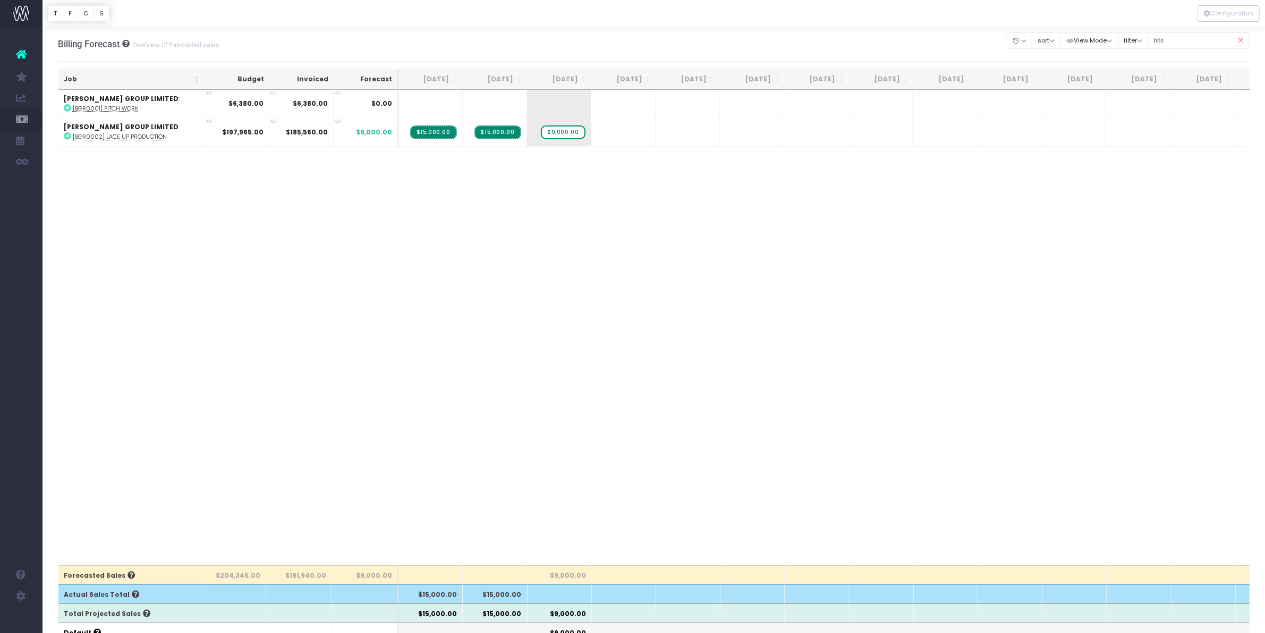
click at [1234, 37] on icon at bounding box center [1240, 41] width 19 height 22
click at [1240, 44] on icon at bounding box center [1240, 41] width 19 height 22
click at [1245, 40] on icon at bounding box center [1240, 41] width 19 height 22
click at [1241, 39] on icon at bounding box center [1240, 41] width 19 height 22
